Goal: Navigation & Orientation: Find specific page/section

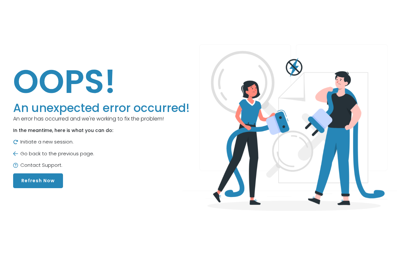
click at [37, 190] on main "OOPS! An unexpected error occurred! An error has occurred and we're working to …" at bounding box center [198, 125] width 397 height 250
click at [37, 183] on button "Refresh Now" at bounding box center [38, 180] width 50 height 15
